Goal: Contribute content

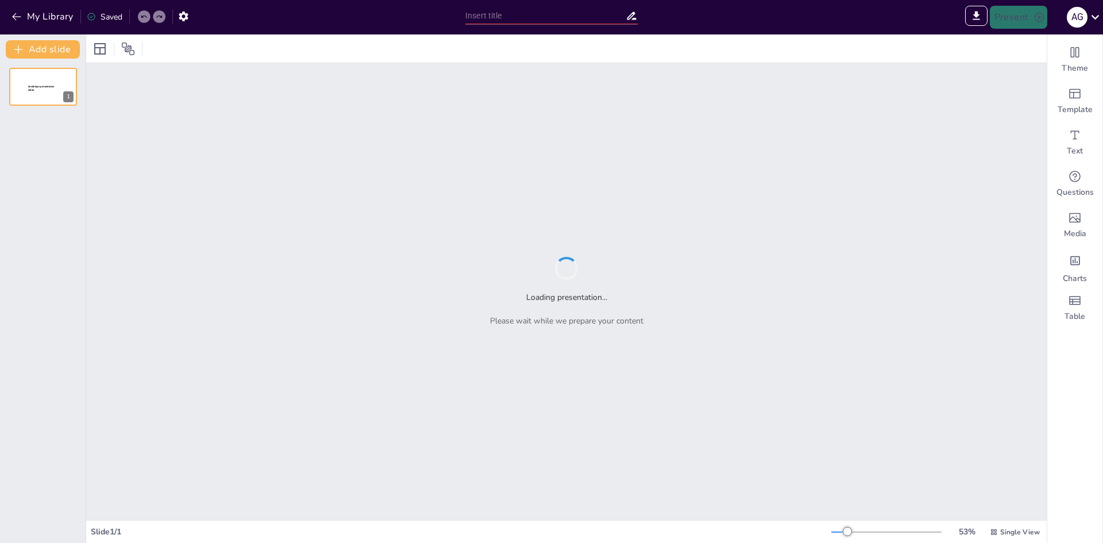
type input "Ropa Ideal para el Cuerpo Triangular: Ejemplos Visuales"
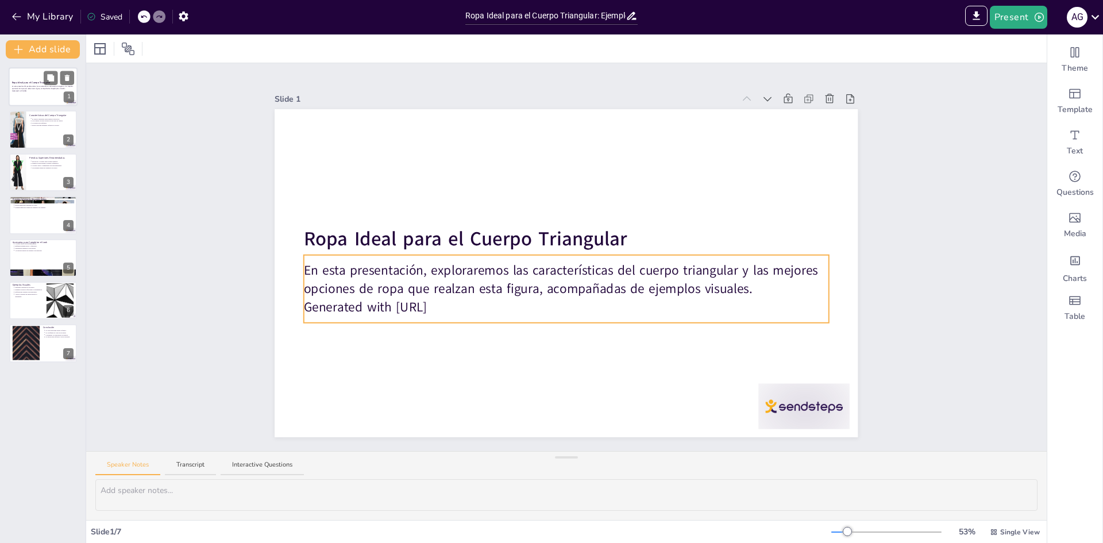
click at [29, 89] on p "En esta presentación, exploraremos las características del cuerpo triangular y …" at bounding box center [43, 88] width 62 height 5
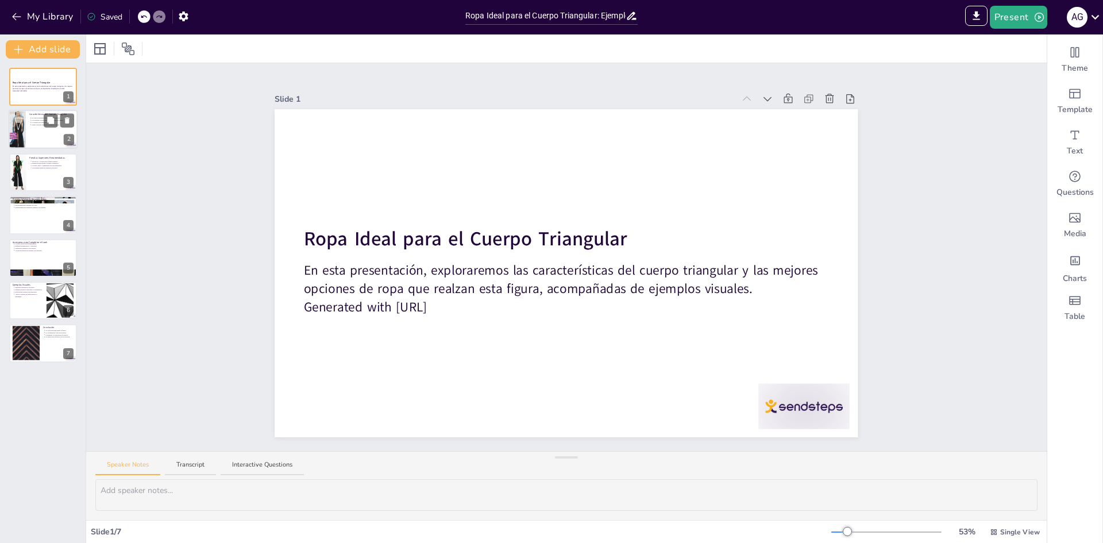
click at [34, 130] on div at bounding box center [43, 129] width 69 height 39
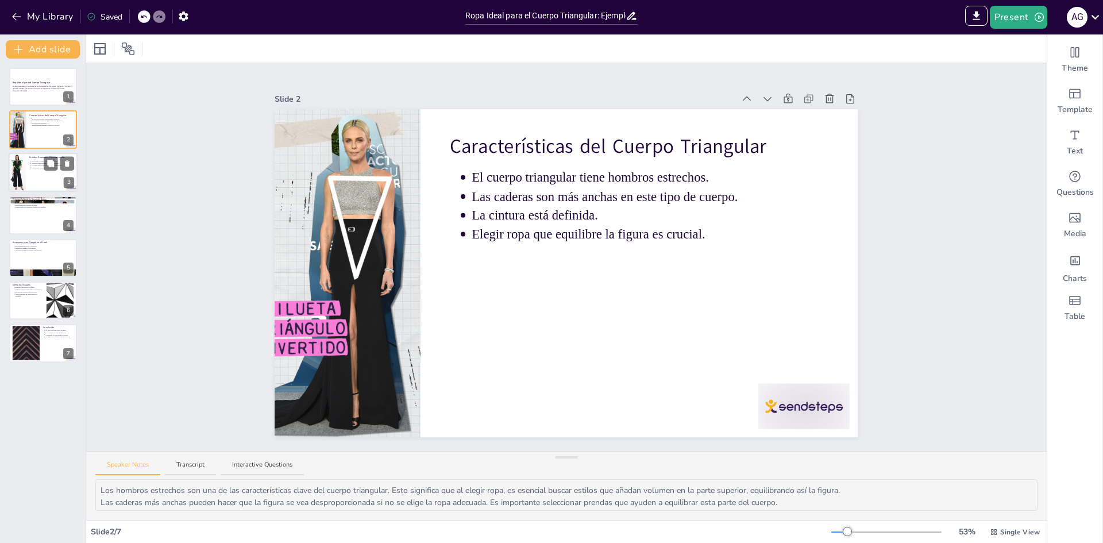
click at [32, 172] on div at bounding box center [43, 172] width 69 height 39
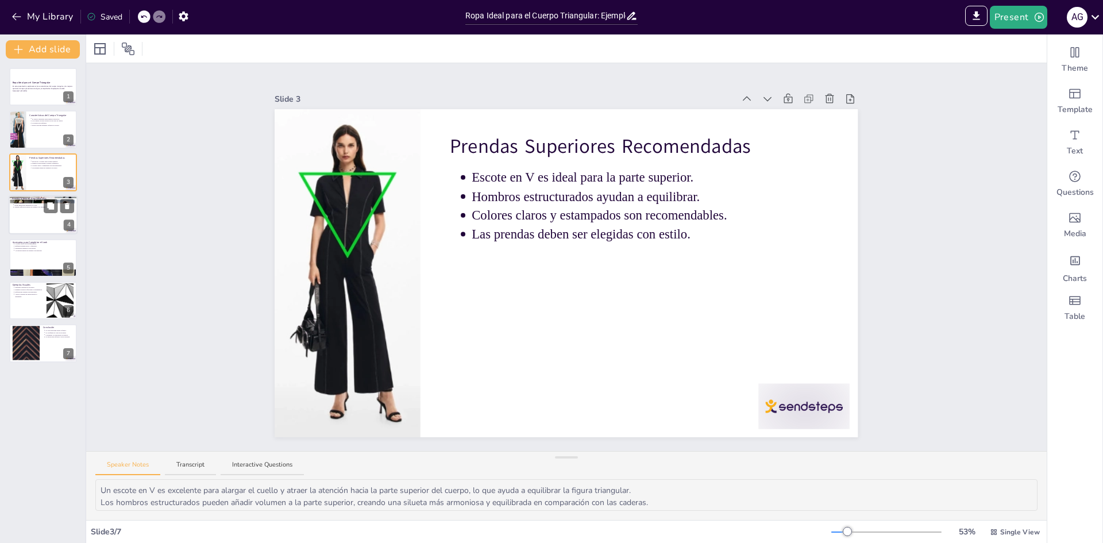
click at [34, 217] on div at bounding box center [43, 214] width 69 height 39
type textarea "Los pantalones oscuros ayudan a crear una línea vertical que alarga las piernas…"
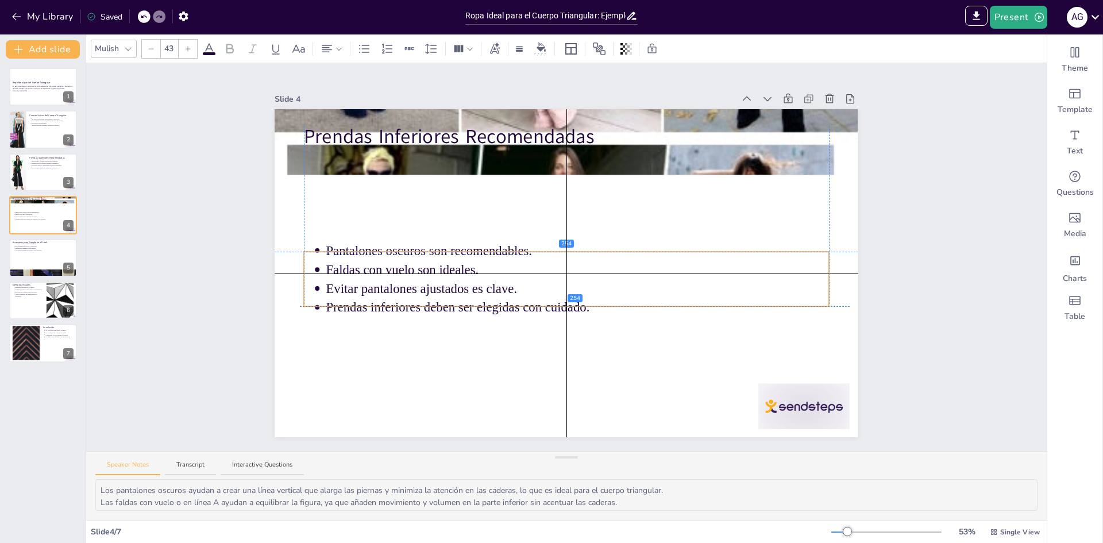
drag, startPoint x: 394, startPoint y: 194, endPoint x: 390, endPoint y: 291, distance: 97.2
click at [390, 291] on ul "Pantalones oscuros son recomendables. Faldas con vuelo son ideales. Evitar pant…" at bounding box center [566, 279] width 525 height 76
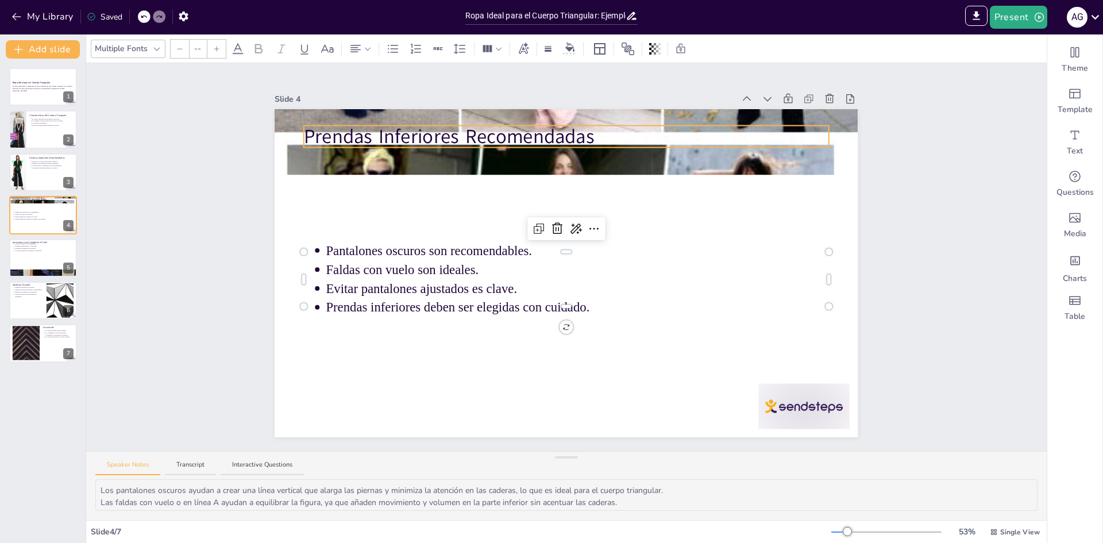
type input "64"
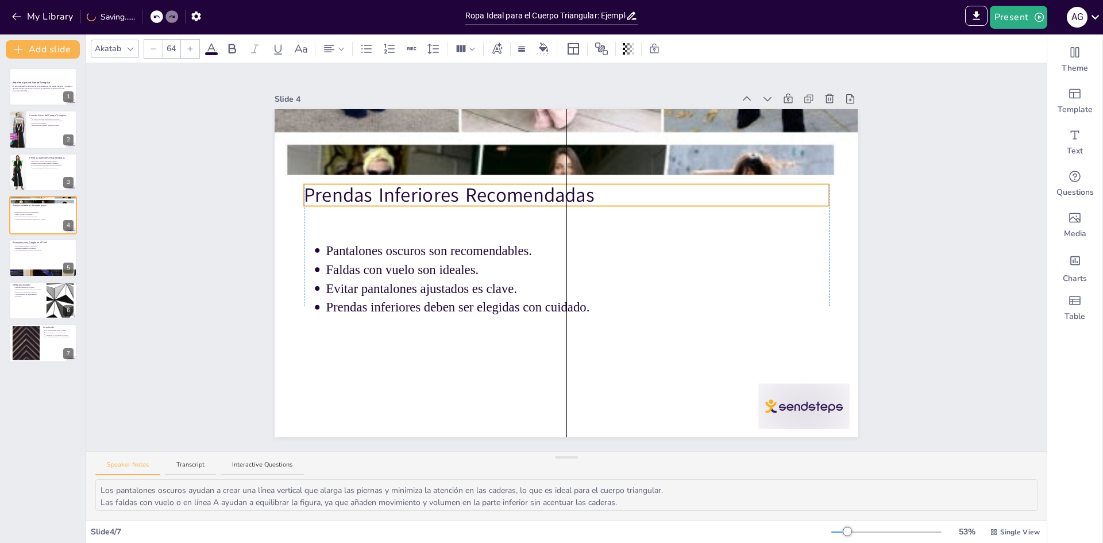
drag, startPoint x: 417, startPoint y: 129, endPoint x: 416, endPoint y: 188, distance: 58.6
click at [416, 188] on p "Prendas Inferiores Recomendadas" at bounding box center [566, 195] width 525 height 27
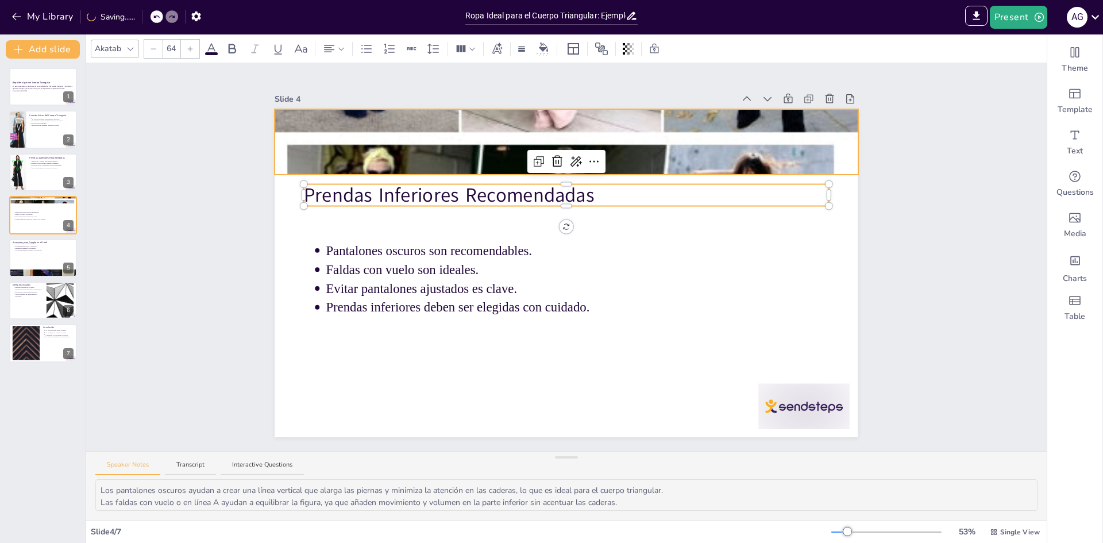
click at [425, 155] on div at bounding box center [566, 142] width 583 height 610
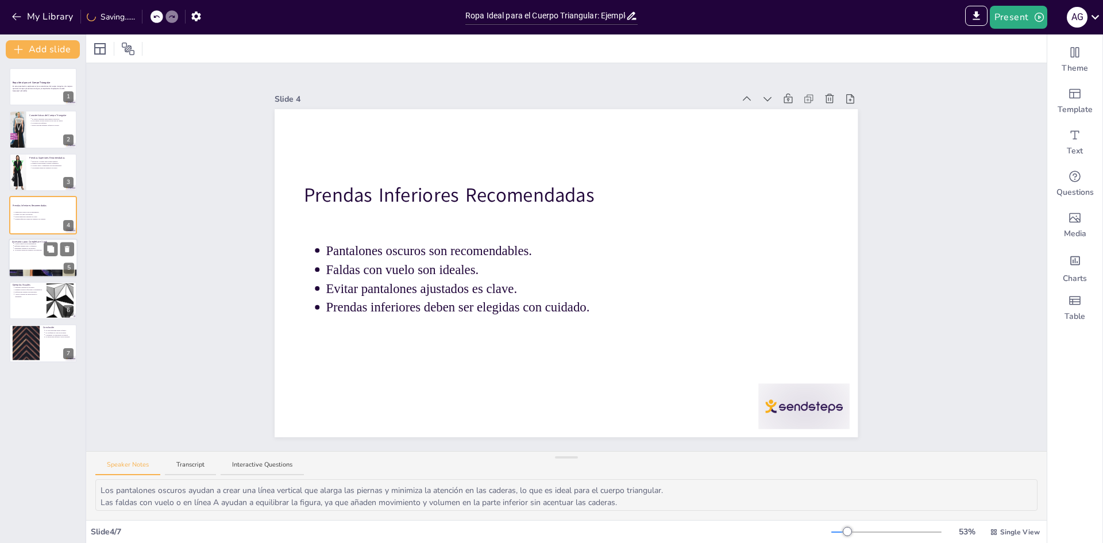
click at [29, 260] on div at bounding box center [43, 258] width 69 height 39
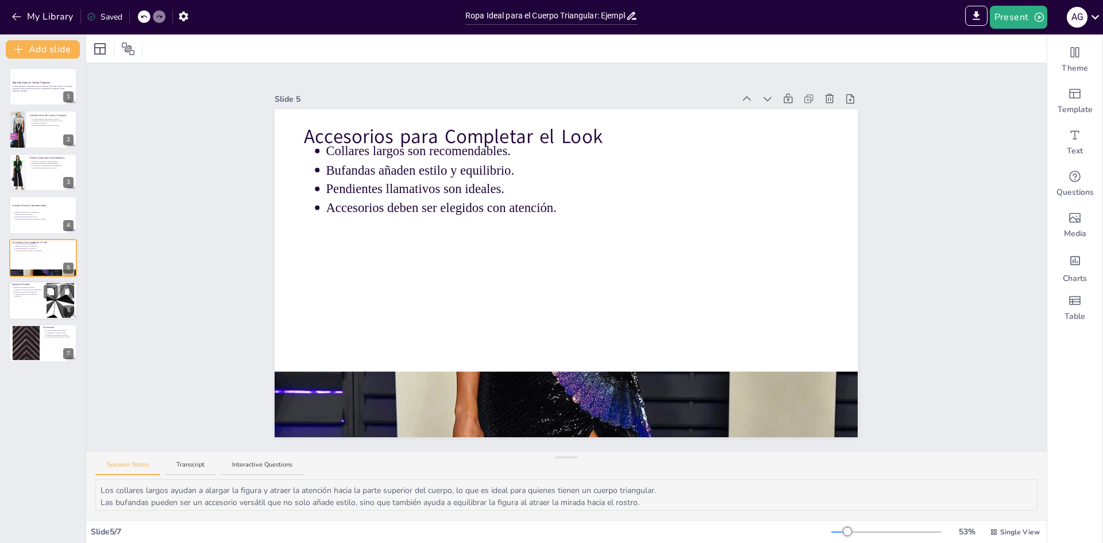
click at [37, 289] on p "Ejemplos prácticos facilitan la comprensión." at bounding box center [28, 290] width 29 height 2
type textarea "Las imágenes ilustrativas son una herramienta poderosa para ayudar a comprender…"
